Goal: Communication & Community: Answer question/provide support

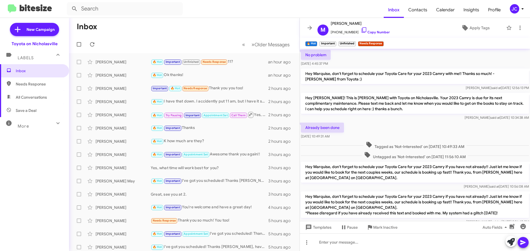
scroll to position [28, 0]
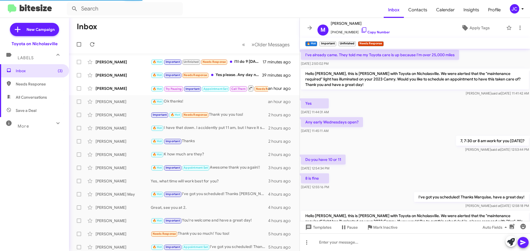
scroll to position [275, 0]
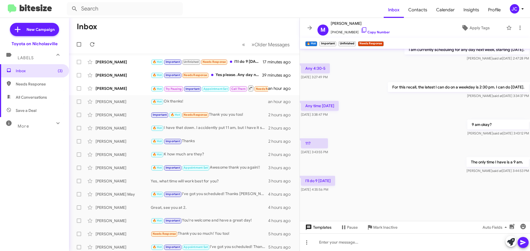
click at [326, 224] on span "Templates" at bounding box center [317, 228] width 27 height 10
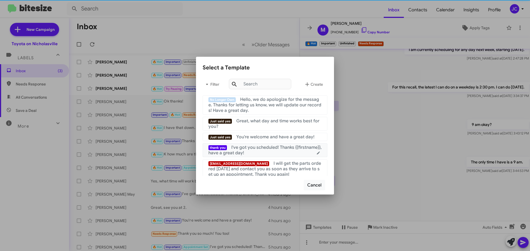
click at [256, 149] on span "I've got you scheduled! Thanks {{firstname}}, have a great day!" at bounding box center [264, 150] width 113 height 11
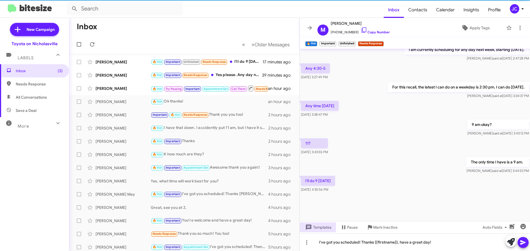
click at [524, 242] on icon at bounding box center [522, 243] width 5 height 5
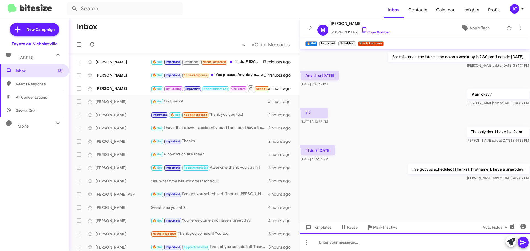
scroll to position [1210, 0]
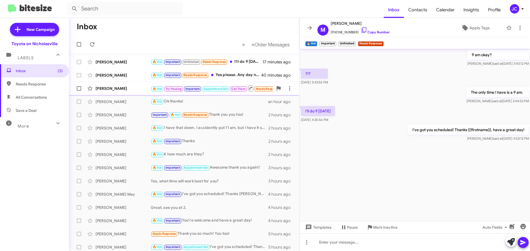
click at [115, 88] on div "[PERSON_NAME]" at bounding box center [122, 89] width 55 height 6
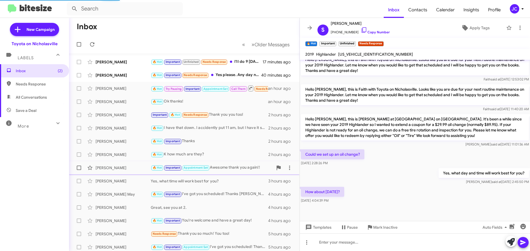
scroll to position [641, 0]
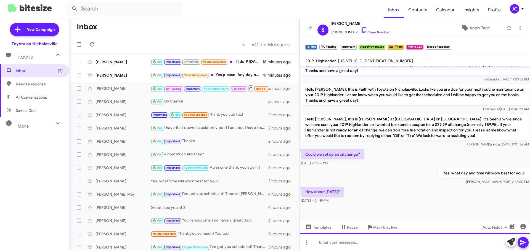
click at [340, 245] on div at bounding box center [415, 243] width 230 height 18
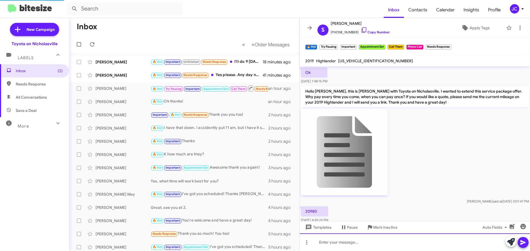
scroll to position [28, 0]
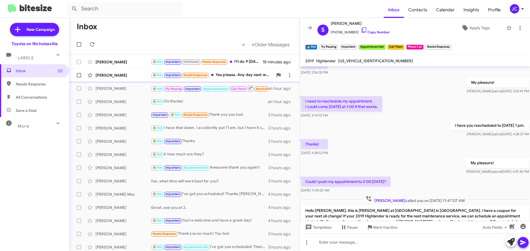
click at [110, 72] on div "Brandon Sallee 🔥 Hot Important Needs Response Yes please. Any day next week 4:0…" at bounding box center [184, 75] width 222 height 11
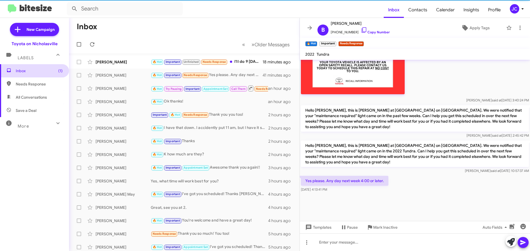
scroll to position [880, 0]
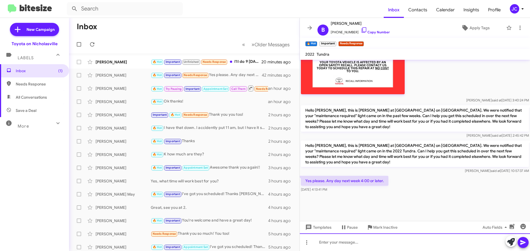
click at [344, 244] on div at bounding box center [415, 243] width 230 height 18
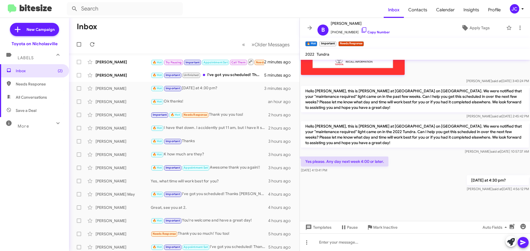
scroll to position [1436, 0]
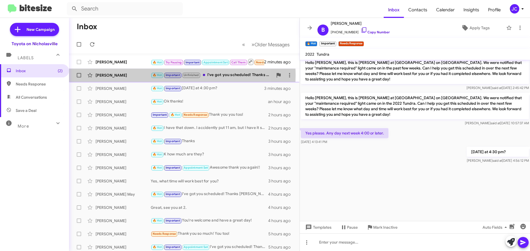
click at [108, 75] on div "[PERSON_NAME]" at bounding box center [122, 76] width 55 height 6
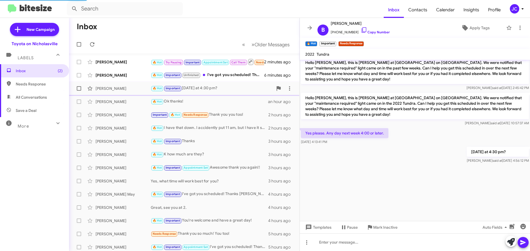
scroll to position [275, 0]
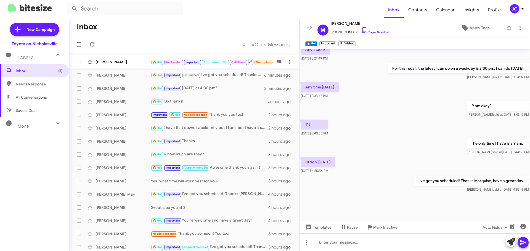
click at [125, 60] on div "[PERSON_NAME]" at bounding box center [122, 62] width 55 height 6
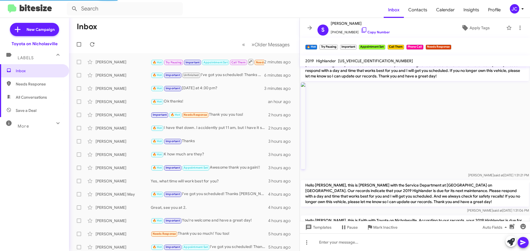
scroll to position [540, 0]
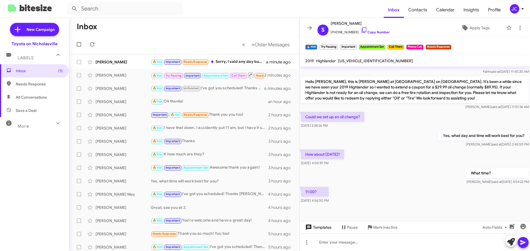
click at [324, 230] on span "Templates" at bounding box center [317, 228] width 27 height 10
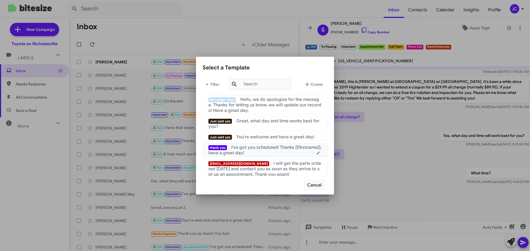
drag, startPoint x: 270, startPoint y: 150, endPoint x: 336, endPoint y: 167, distance: 67.8
click at [270, 150] on span "I've got you scheduled! Thanks {{firstname}}, have a great day!" at bounding box center [264, 150] width 113 height 11
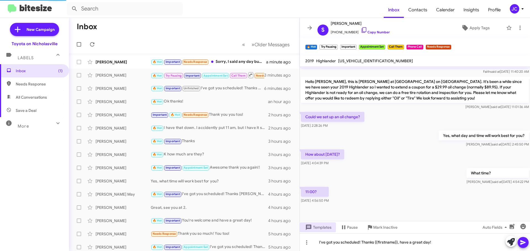
click at [521, 240] on icon at bounding box center [523, 243] width 7 height 7
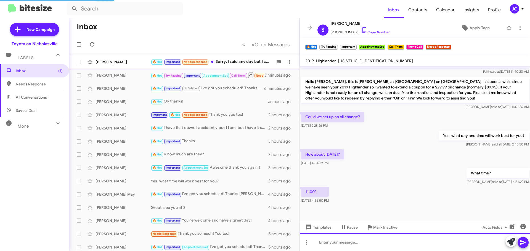
scroll to position [0, 0]
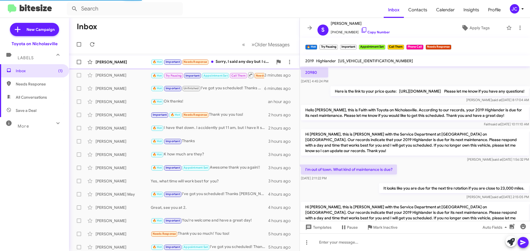
click at [125, 62] on div "Brandon Sallee" at bounding box center [122, 62] width 55 height 6
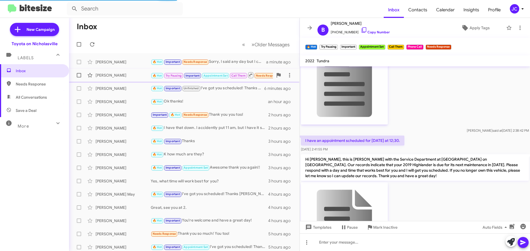
scroll to position [880, 0]
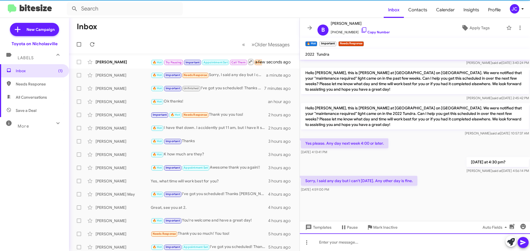
click at [382, 240] on div at bounding box center [415, 243] width 230 height 18
